Goal: Transaction & Acquisition: Obtain resource

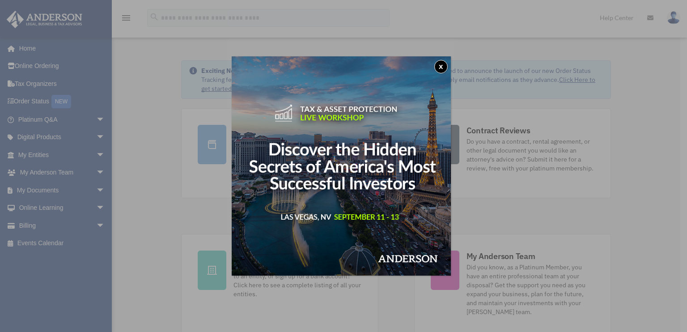
click at [442, 67] on button "x" at bounding box center [440, 66] width 13 height 13
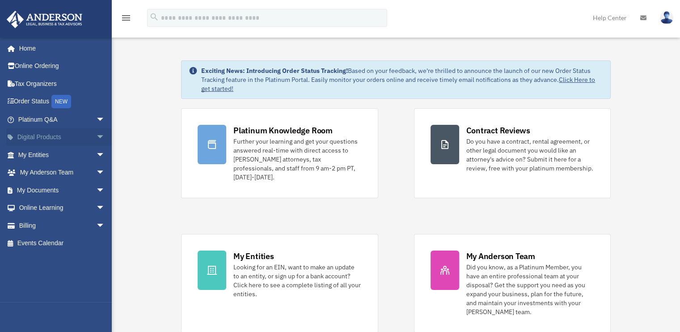
scroll to position [45, 0]
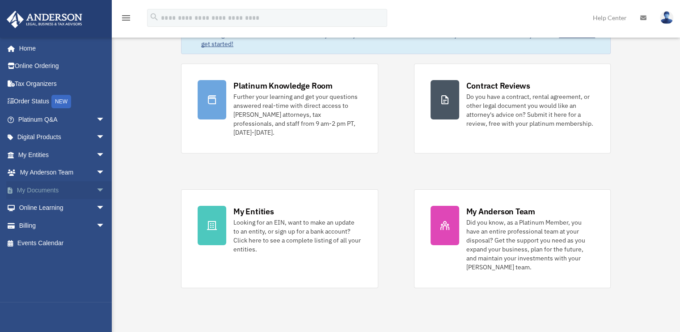
click at [96, 187] on span "arrow_drop_down" at bounding box center [105, 190] width 18 height 18
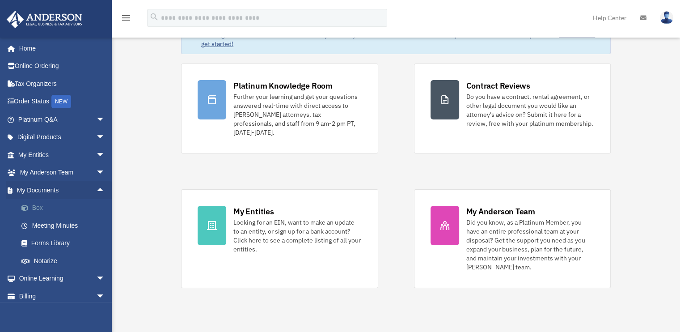
click at [55, 204] on link "Box" at bounding box center [66, 208] width 106 height 18
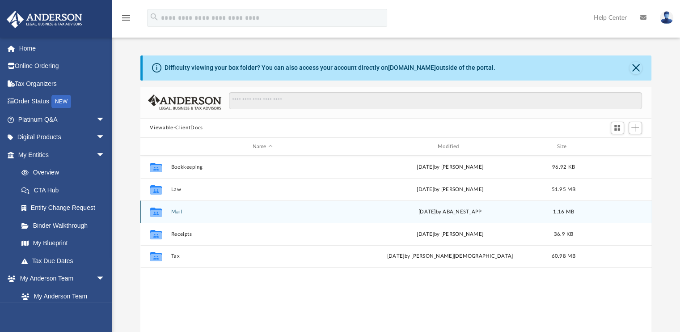
scroll to position [196, 505]
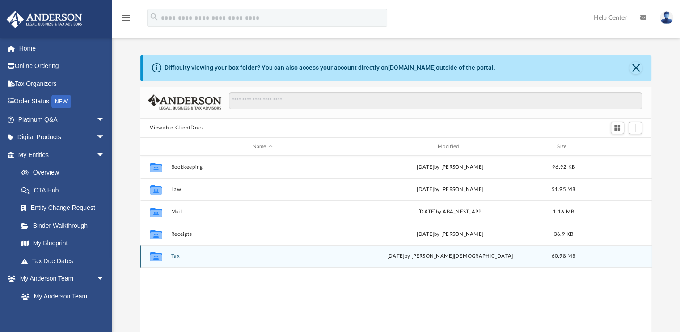
click at [179, 253] on div "Collaborated Folder Tax [DATE] by [PERSON_NAME] 60.98 MB" at bounding box center [396, 256] width 512 height 22
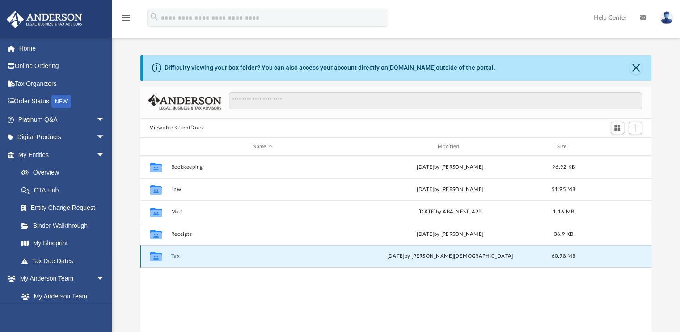
click at [179, 254] on button "Tax" at bounding box center [262, 257] width 183 height 6
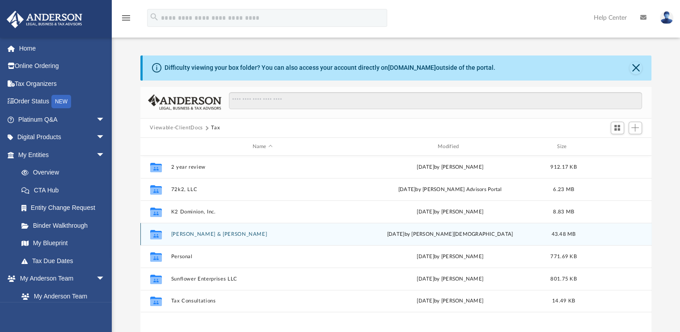
click at [200, 232] on button "[PERSON_NAME] & [PERSON_NAME]" at bounding box center [262, 234] width 183 height 6
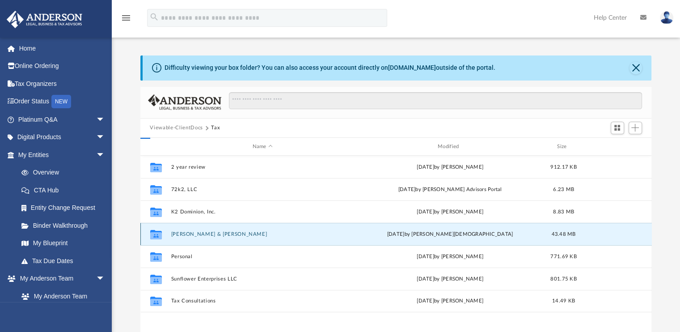
click at [200, 232] on button "[PERSON_NAME] & [PERSON_NAME]" at bounding box center [262, 234] width 183 height 6
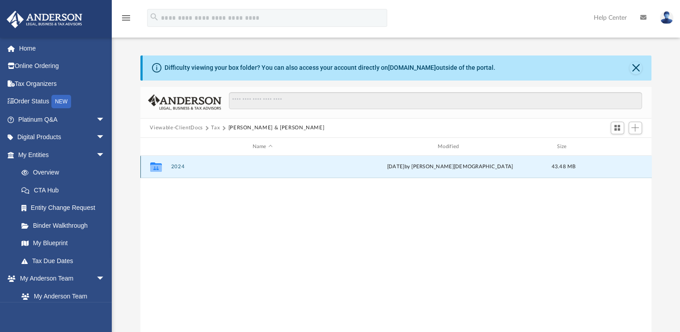
click at [181, 169] on button "2024" at bounding box center [262, 167] width 183 height 6
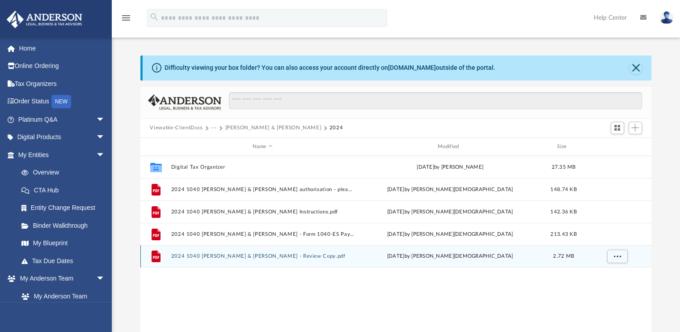
click at [216, 259] on div "File 2024 1040 [PERSON_NAME] & [PERSON_NAME] - Review Copy.pdf [DATE] by [PERSO…" at bounding box center [396, 256] width 512 height 22
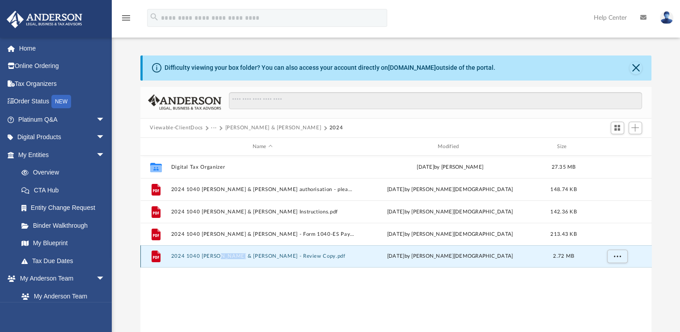
click at [216, 259] on div "File 2024 1040 [PERSON_NAME] & [PERSON_NAME] - Review Copy.pdf [DATE] by [PERSO…" at bounding box center [396, 256] width 512 height 22
click at [219, 262] on div "File 2024 1040 [PERSON_NAME] & [PERSON_NAME] - Review Copy.pdf [DATE] by [PERSO…" at bounding box center [396, 256] width 512 height 22
click at [177, 257] on button "2024 1040 [PERSON_NAME] & [PERSON_NAME] - Review Copy.pdf" at bounding box center [262, 257] width 183 height 6
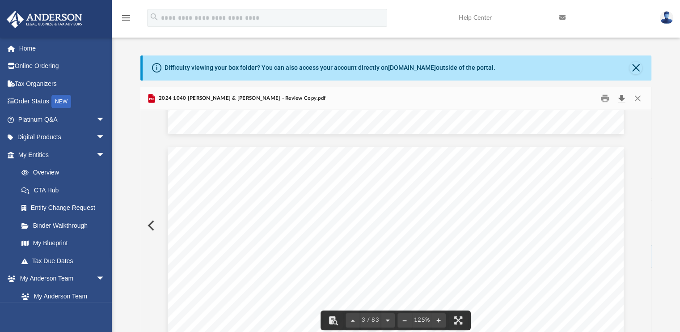
scroll to position [1163, 0]
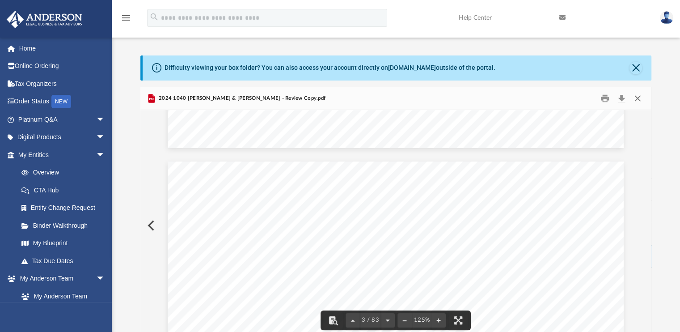
click at [638, 98] on button "Close" at bounding box center [638, 98] width 16 height 14
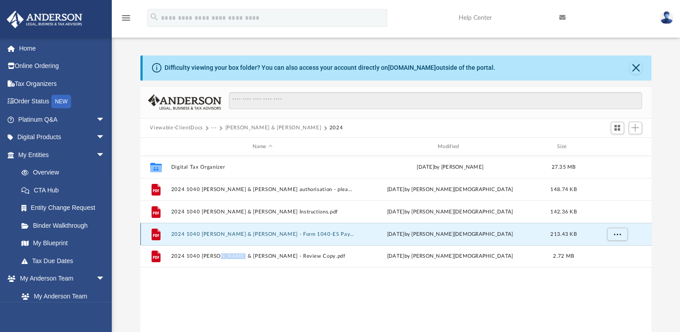
click at [297, 234] on button "2024 1040 [PERSON_NAME] & [PERSON_NAME] - Form 1040-ES Payment Voucher.pdf" at bounding box center [262, 234] width 183 height 6
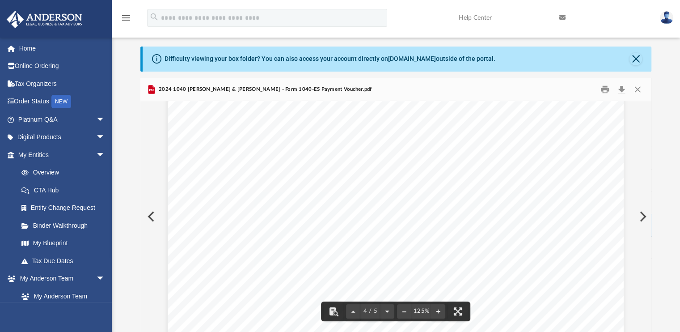
scroll to position [1893, 0]
click at [638, 91] on button "Close" at bounding box center [638, 89] width 16 height 14
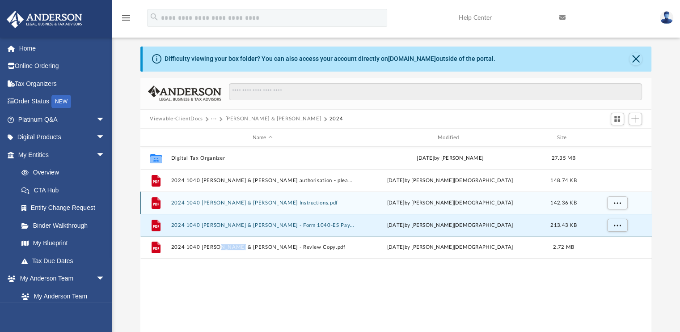
click at [276, 204] on button "2024 1040 [PERSON_NAME] & [PERSON_NAME] Instructions.pdf" at bounding box center [262, 203] width 183 height 6
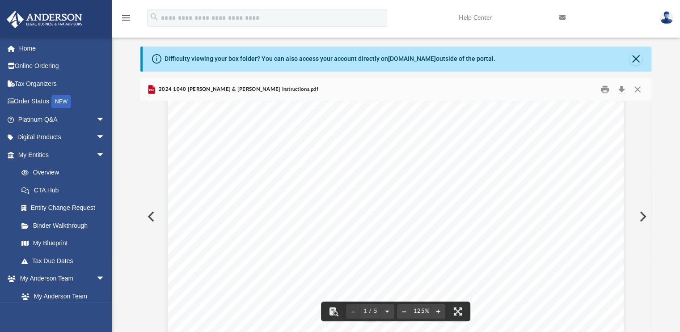
scroll to position [0, 0]
click at [639, 85] on button "Close" at bounding box center [638, 89] width 16 height 14
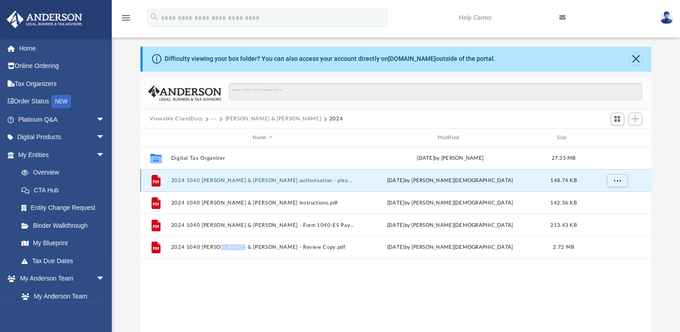
click at [308, 181] on button "2024 1040 [PERSON_NAME] & [PERSON_NAME] authorisation - please sign.pdf" at bounding box center [262, 181] width 183 height 6
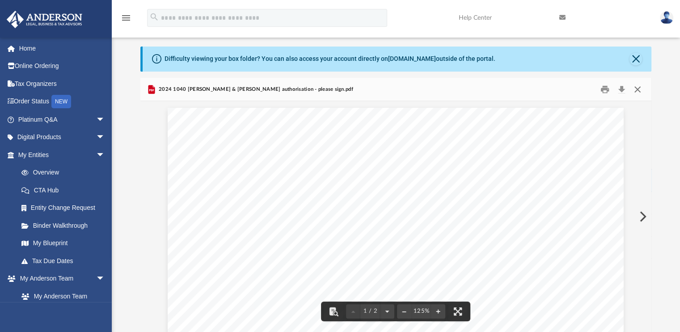
click at [638, 87] on button "Close" at bounding box center [638, 89] width 16 height 14
